Goal: Task Accomplishment & Management: Manage account settings

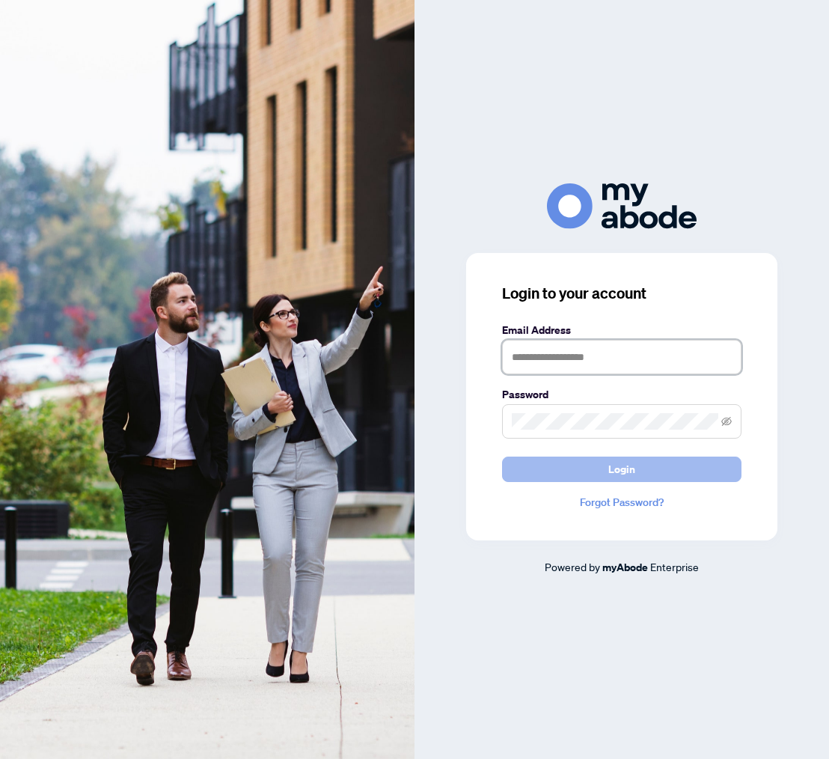
type input "**********"
click at [545, 471] on button "Login" at bounding box center [621, 468] width 239 height 25
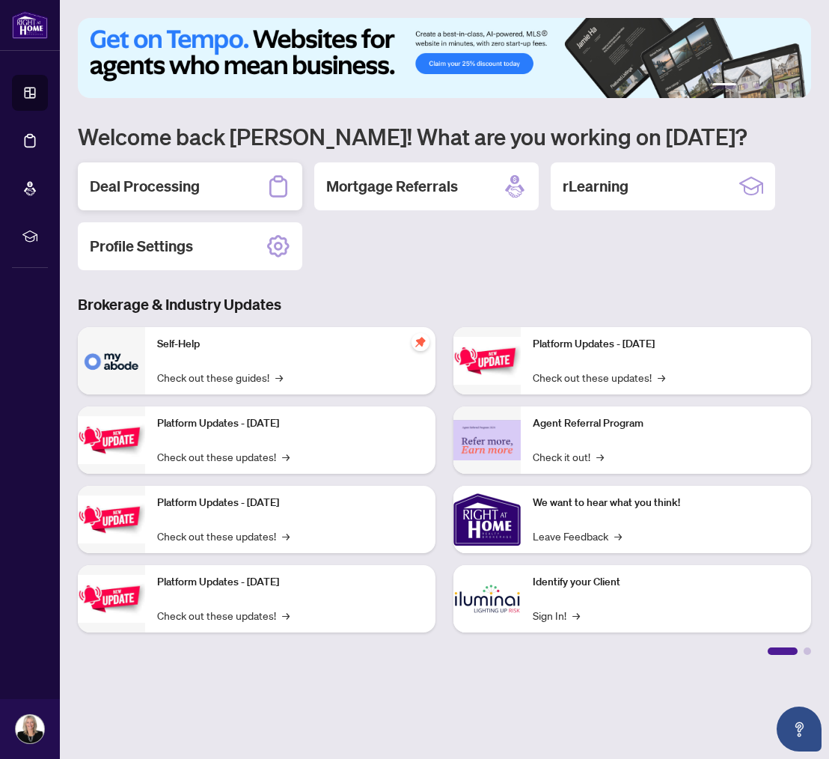
click at [137, 184] on h2 "Deal Processing" at bounding box center [145, 186] width 110 height 21
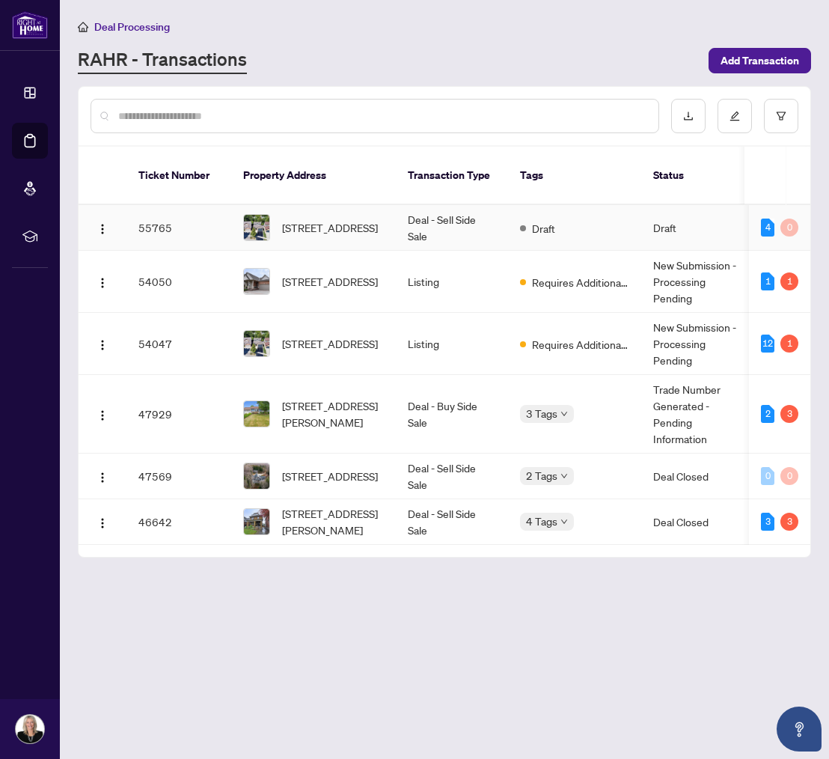
click at [254, 215] on img at bounding box center [256, 227] width 25 height 25
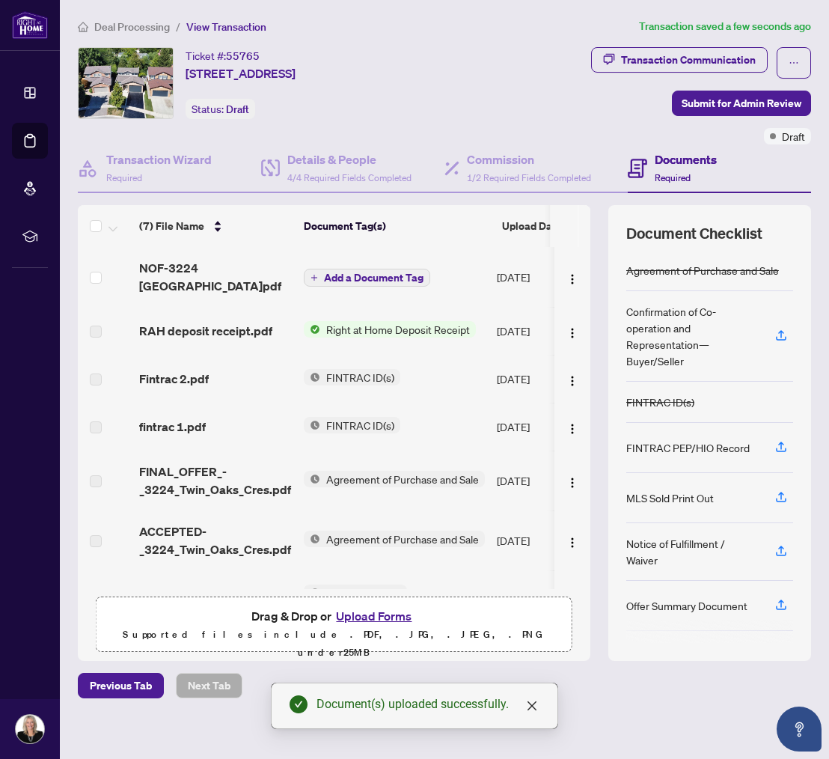
click at [338, 273] on span "Add a Document Tag" at bounding box center [373, 277] width 99 height 10
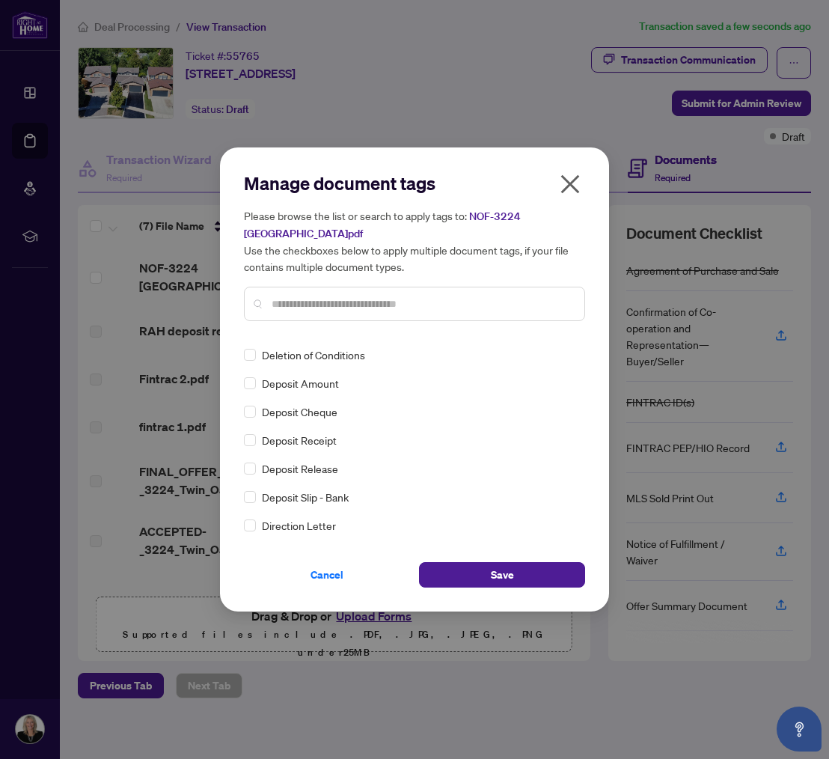
scroll to position [1253, 0]
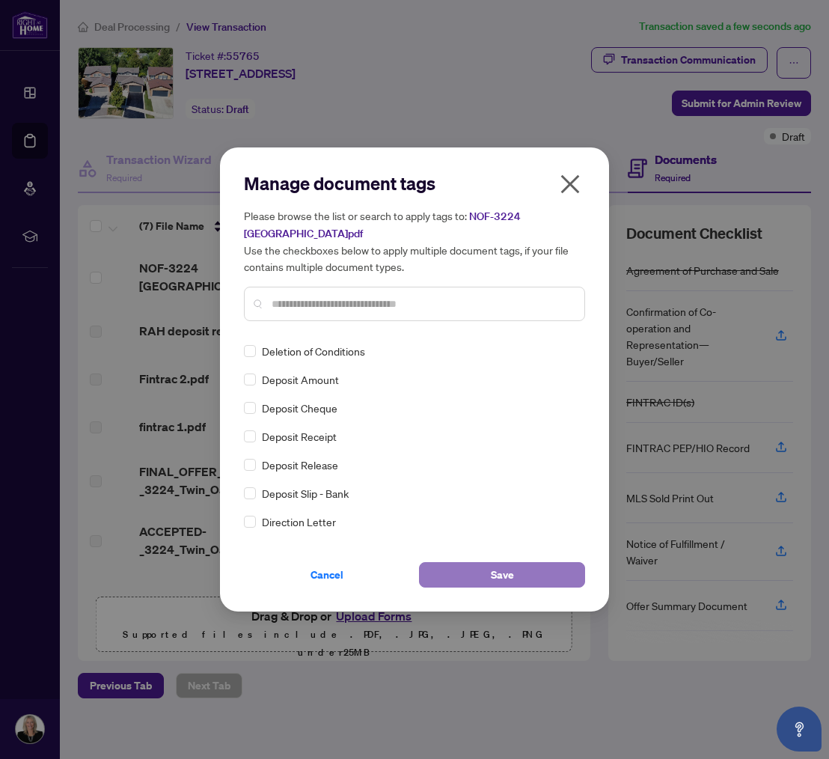
click at [515, 572] on button "Save" at bounding box center [502, 574] width 166 height 25
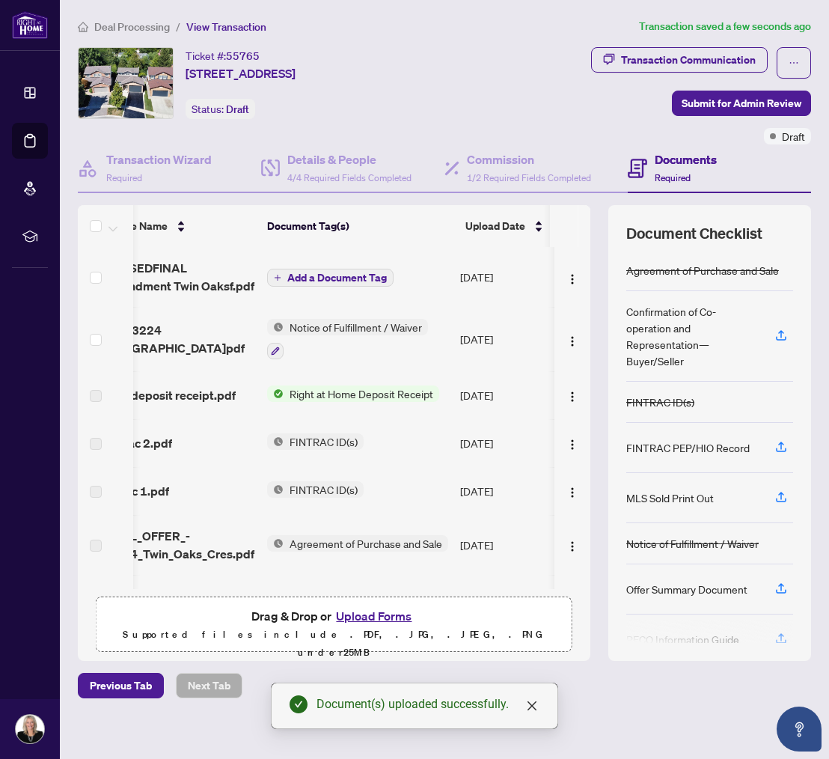
scroll to position [0, 0]
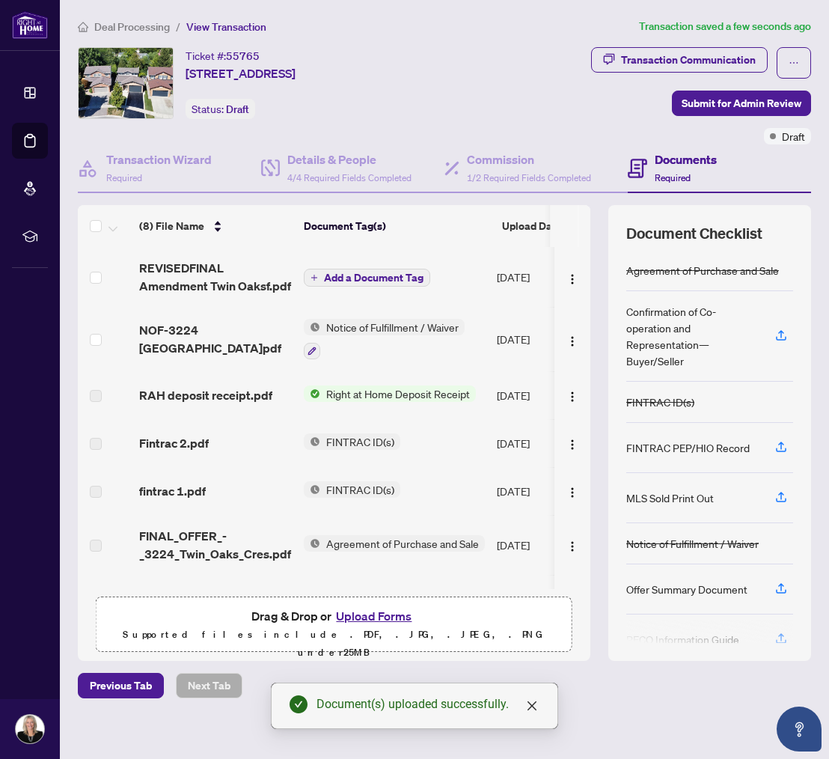
click at [339, 275] on span "Add a Document Tag" at bounding box center [373, 277] width 99 height 10
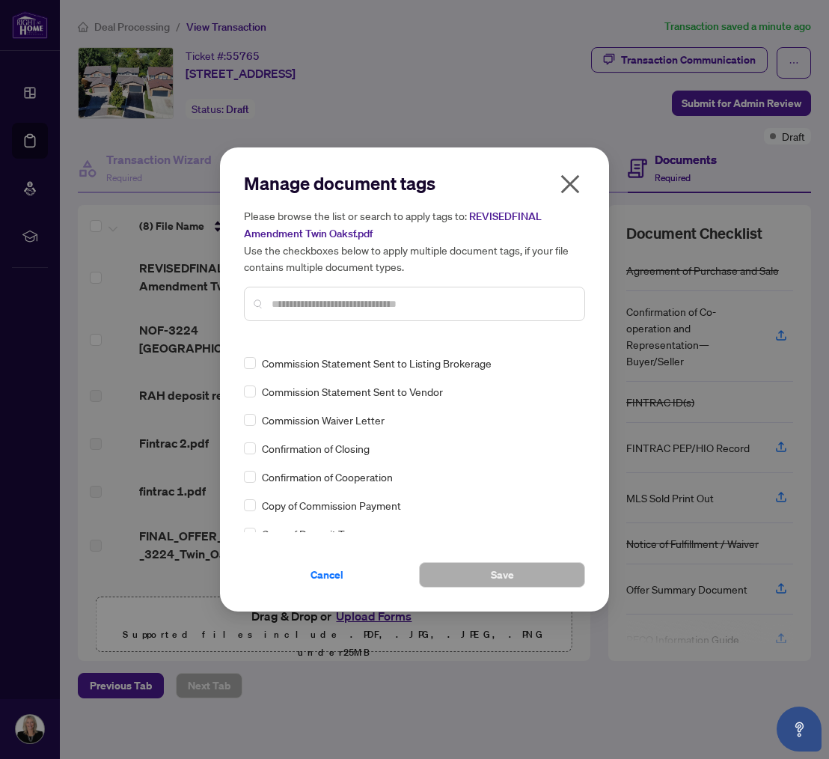
scroll to position [955, 0]
click at [283, 306] on input "text" at bounding box center [422, 303] width 301 height 16
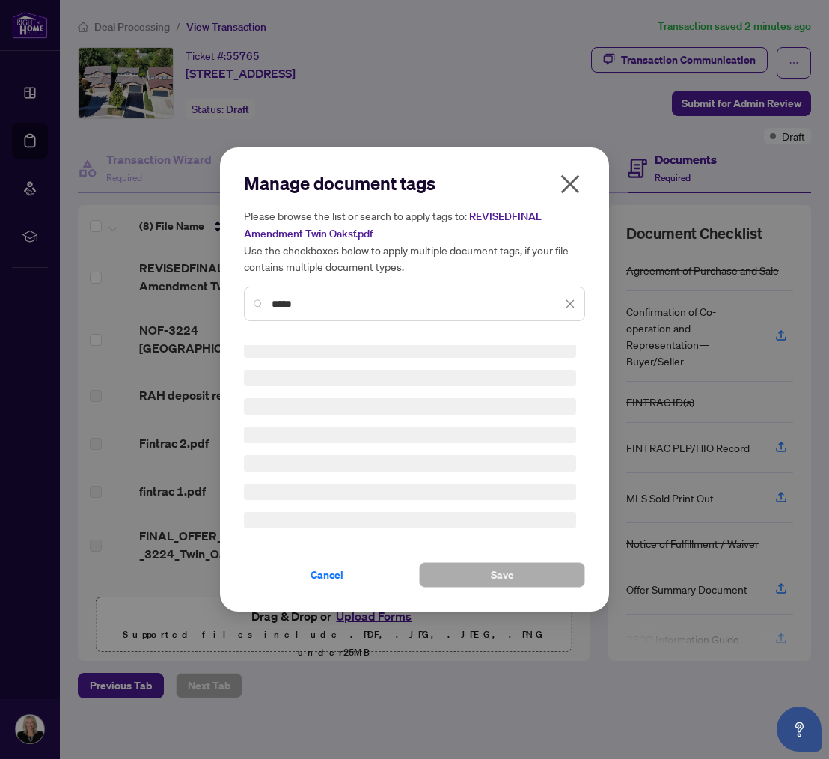
scroll to position [0, 0]
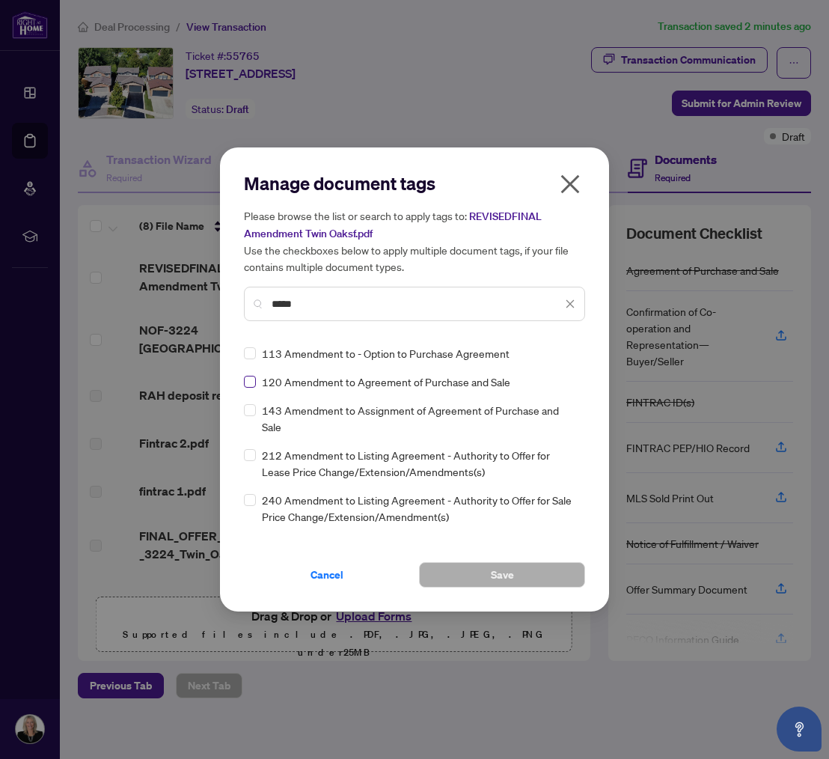
type input "*****"
click at [478, 574] on button "Save" at bounding box center [502, 574] width 166 height 25
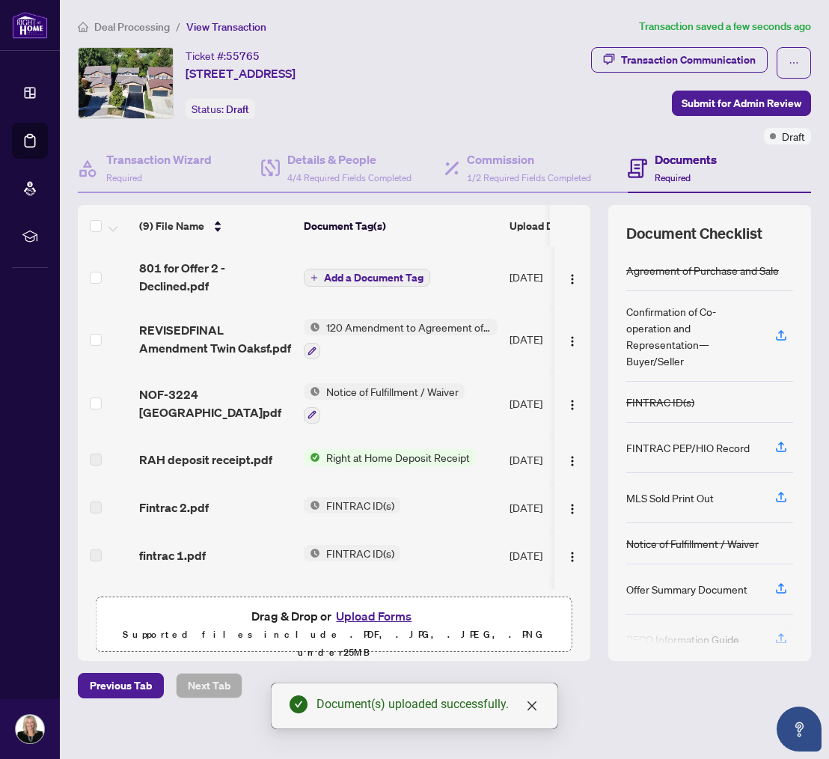
click at [369, 275] on span "Add a Document Tag" at bounding box center [373, 277] width 99 height 10
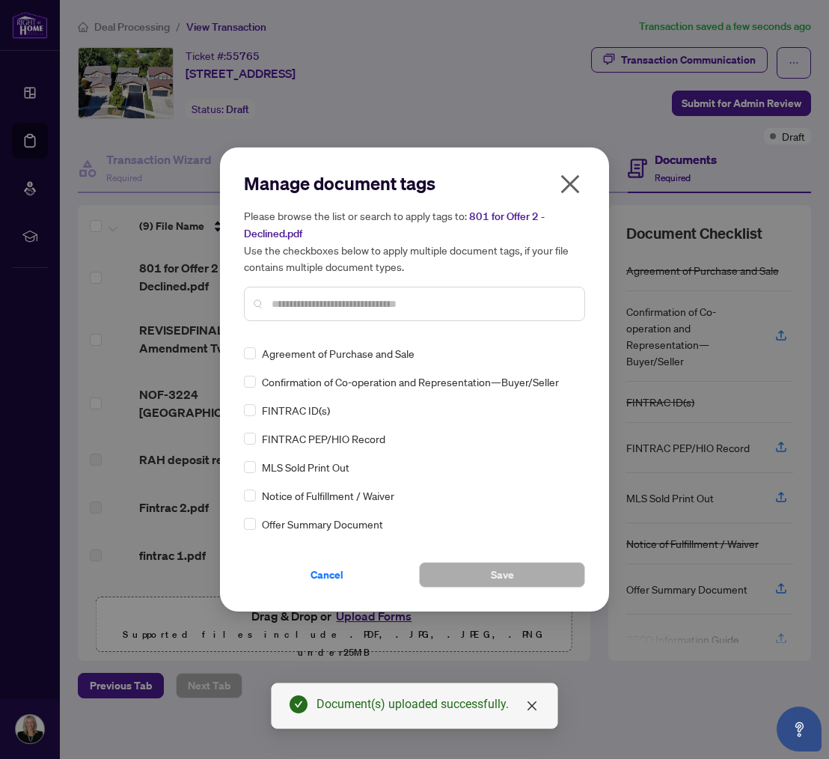
click at [284, 301] on input "text" at bounding box center [422, 303] width 301 height 16
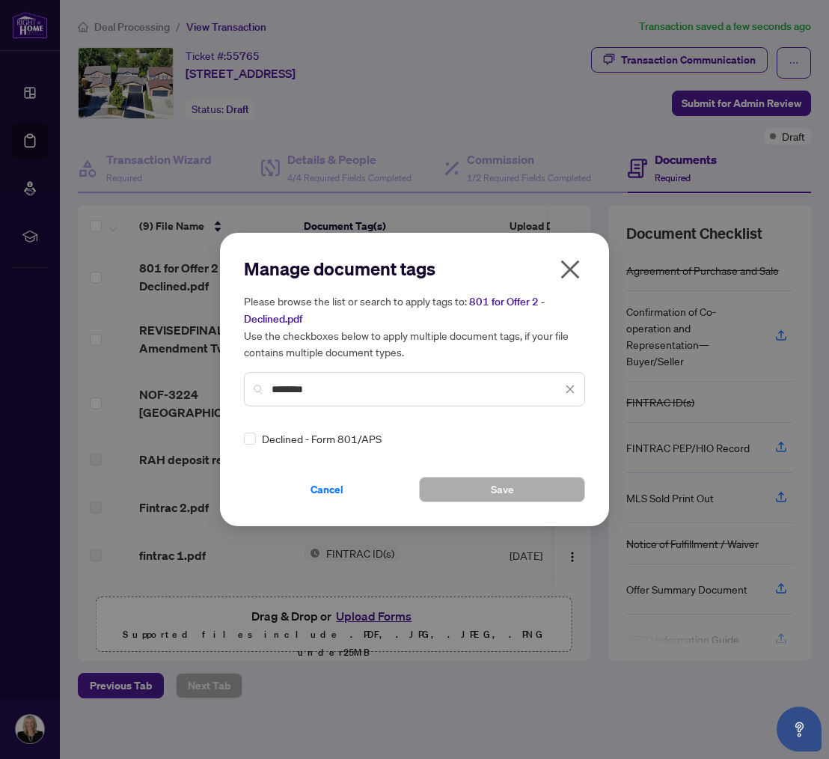
type input "********"
click at [464, 488] on button "Save" at bounding box center [502, 489] width 166 height 25
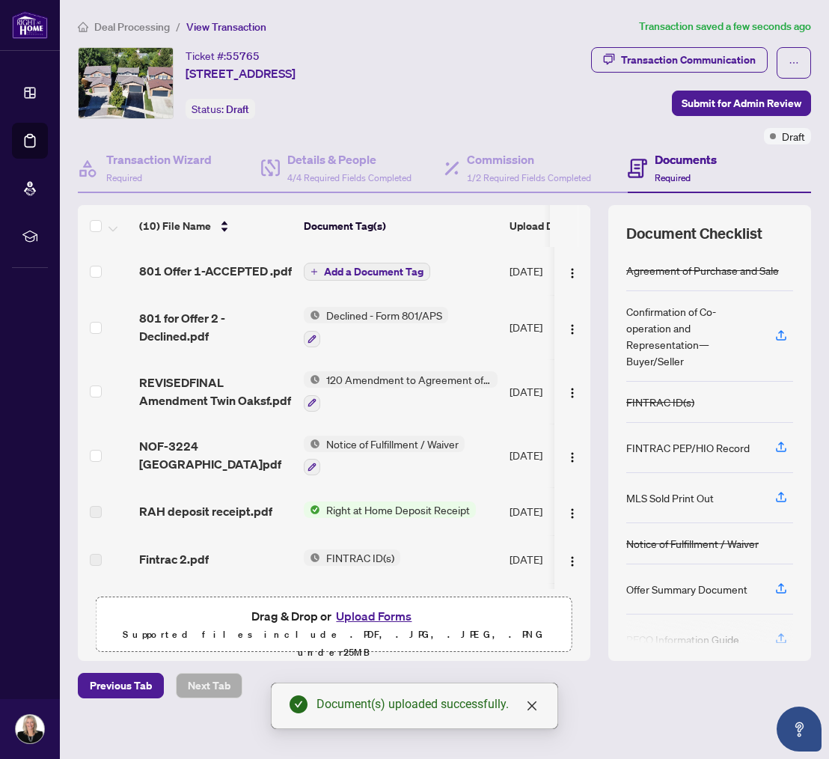
click at [340, 269] on span "Add a Document Tag" at bounding box center [373, 271] width 99 height 10
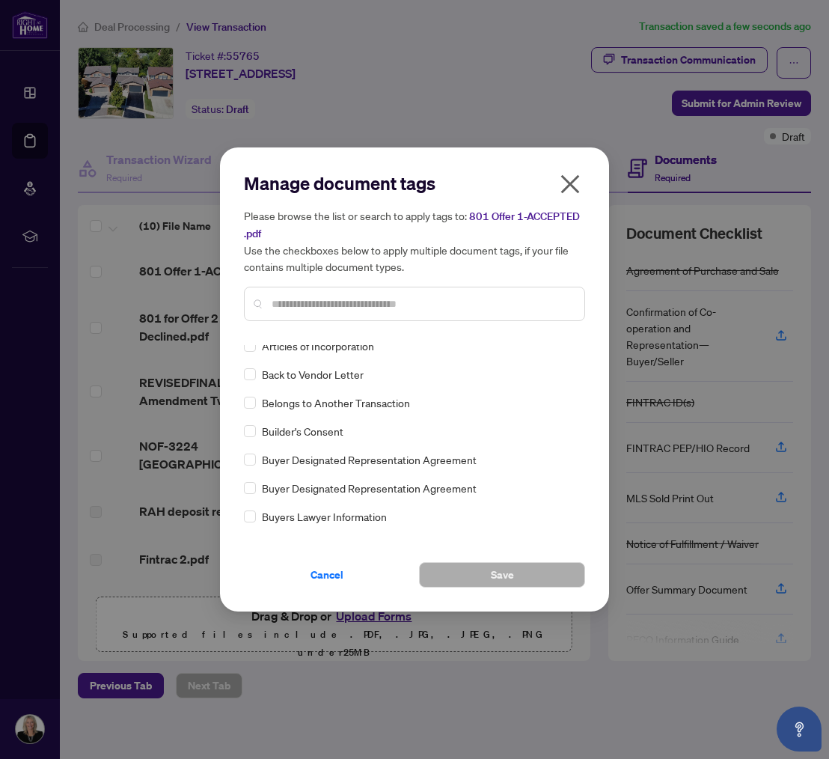
scroll to position [397, 0]
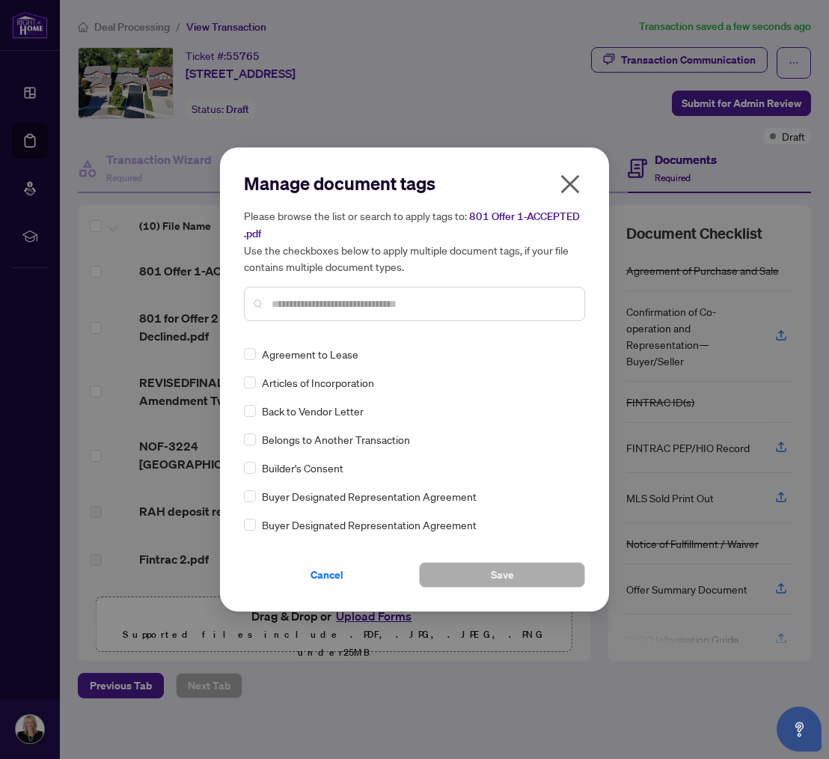
click at [274, 300] on input "text" at bounding box center [422, 303] width 301 height 16
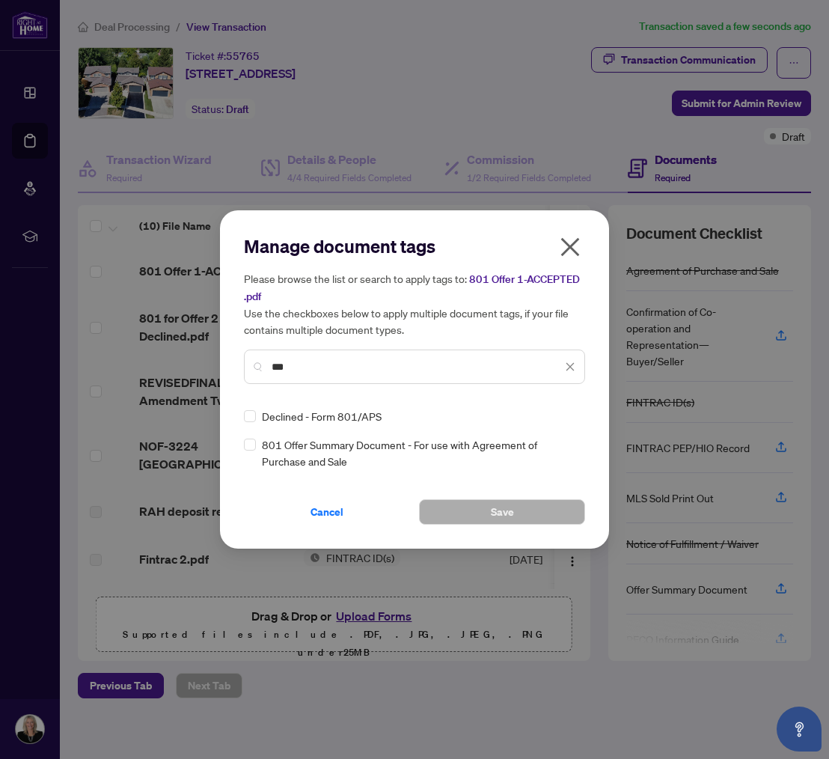
scroll to position [0, 0]
type input "***"
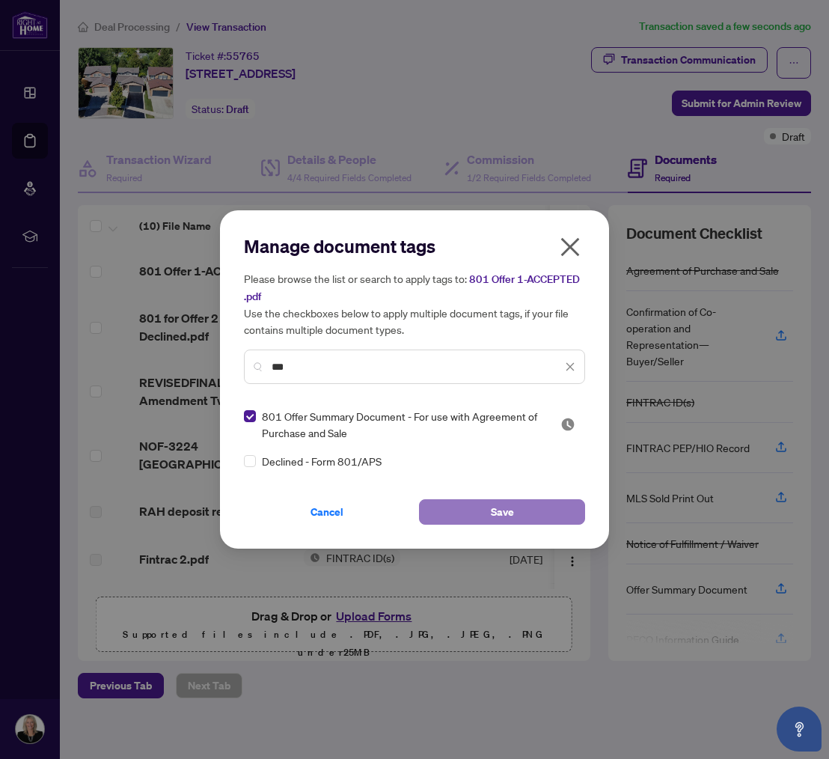
click at [472, 513] on button "Save" at bounding box center [502, 511] width 166 height 25
